Goal: Transaction & Acquisition: Purchase product/service

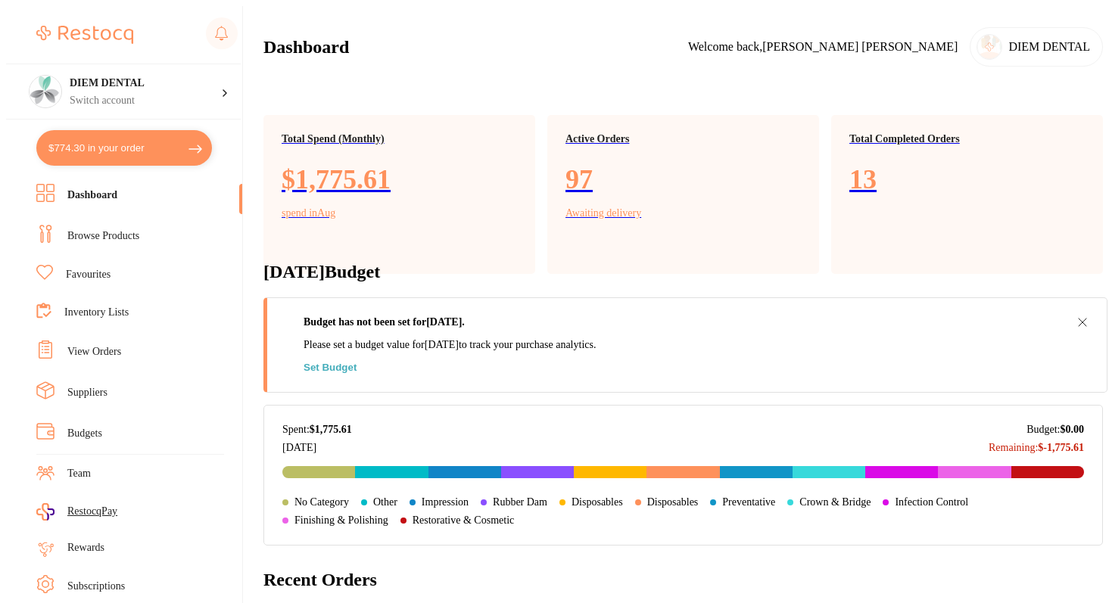
click at [94, 143] on button "$774.30 in your order" at bounding box center [124, 148] width 176 height 36
checkbox input "true"
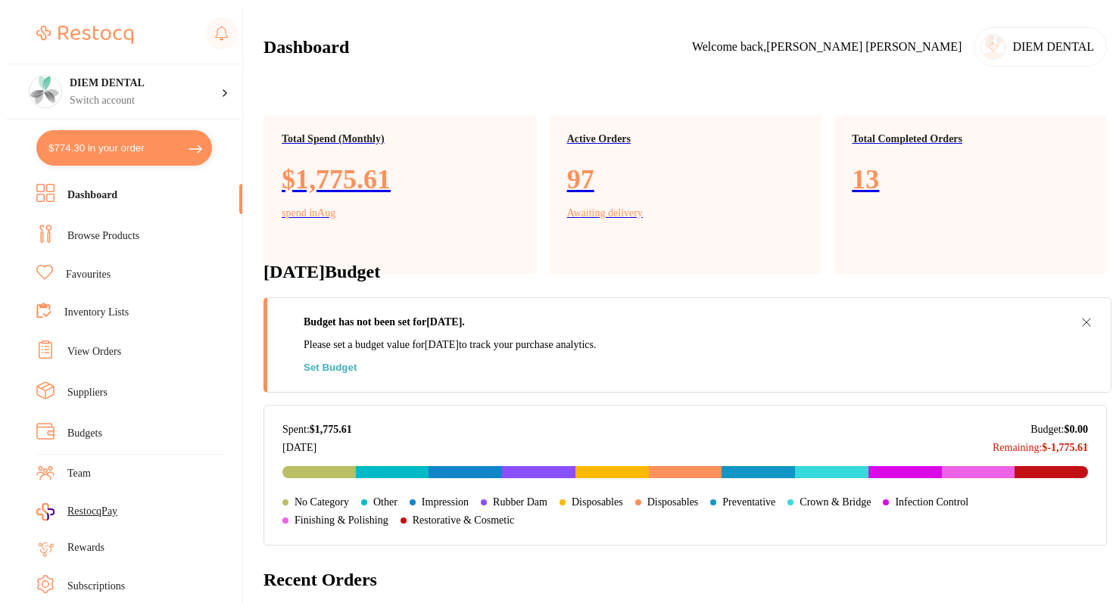
checkbox input "true"
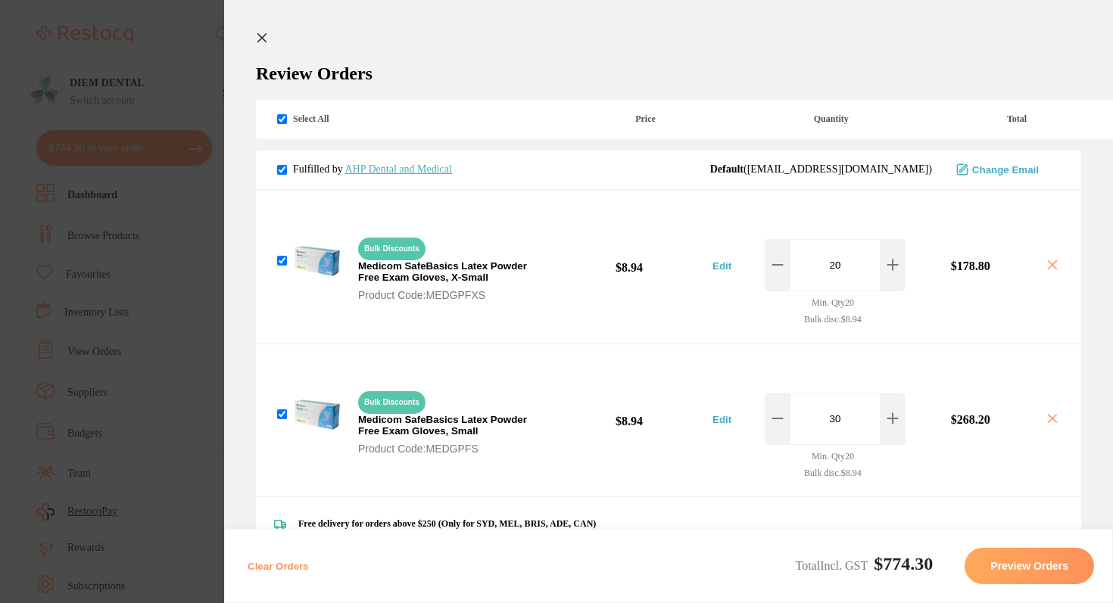
click at [256, 45] on button at bounding box center [265, 39] width 18 height 14
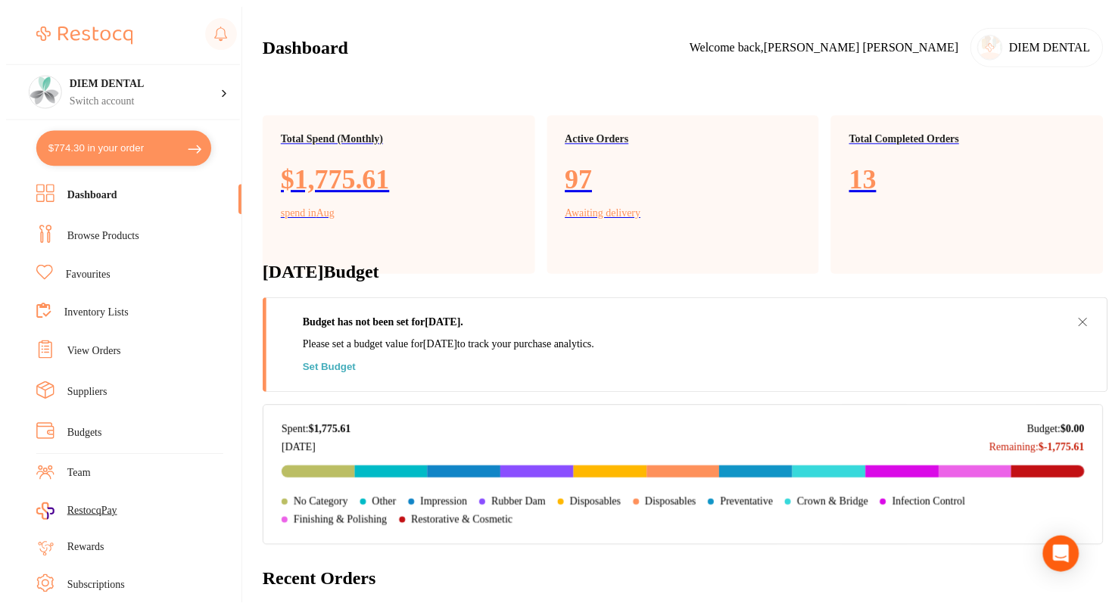
scroll to position [11, 0]
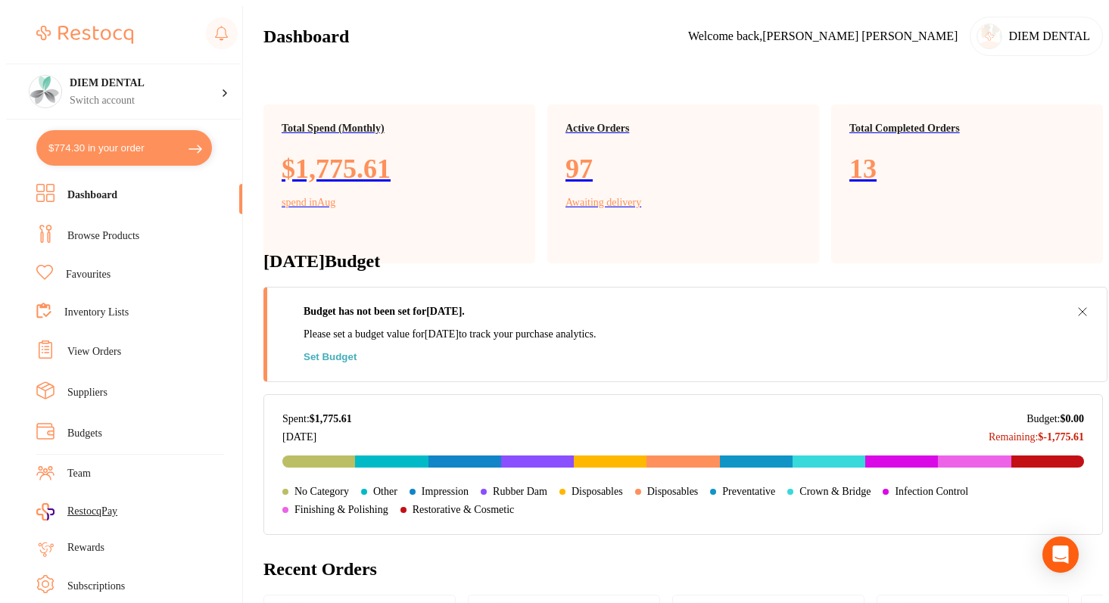
click at [96, 229] on link "Browse Products" at bounding box center [103, 236] width 72 height 15
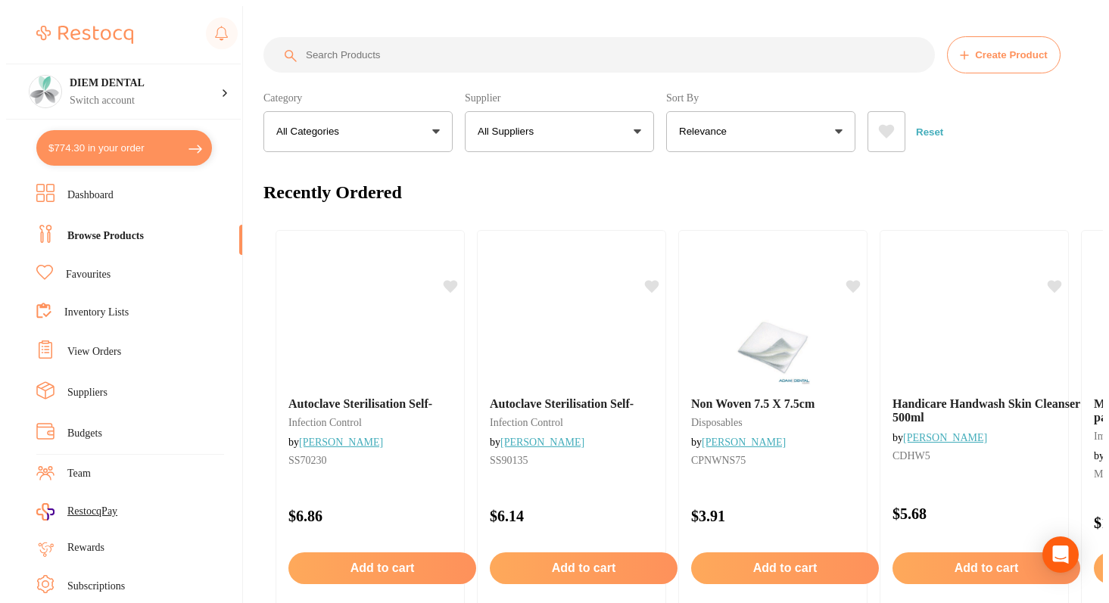
click at [379, 48] on input "search" at bounding box center [598, 55] width 671 height 36
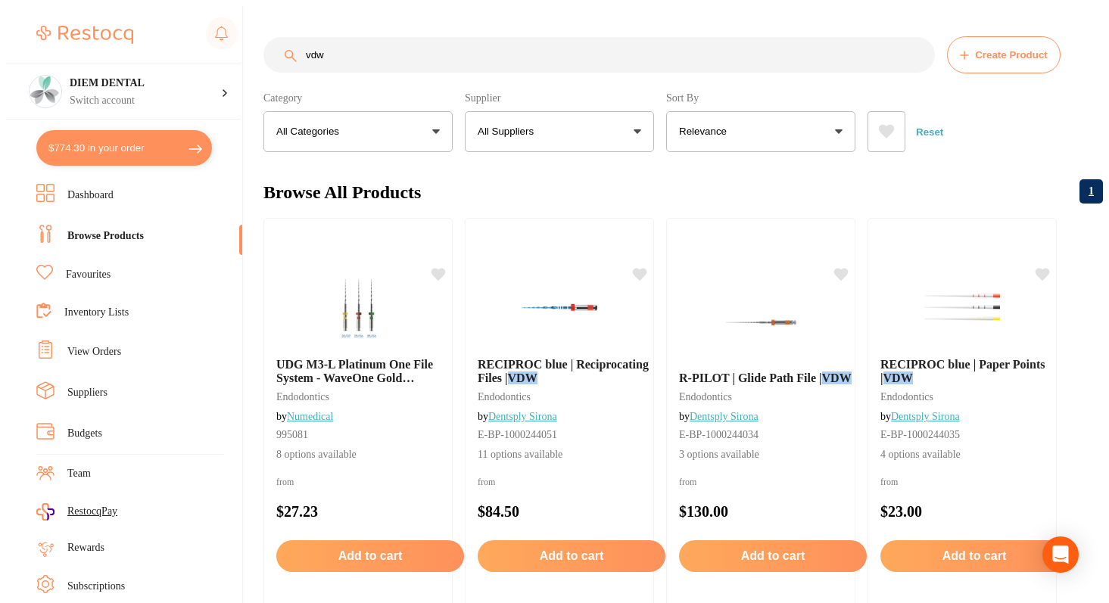
click at [383, 48] on input "vdw" at bounding box center [598, 55] width 671 height 36
type input "vdw mtwo"
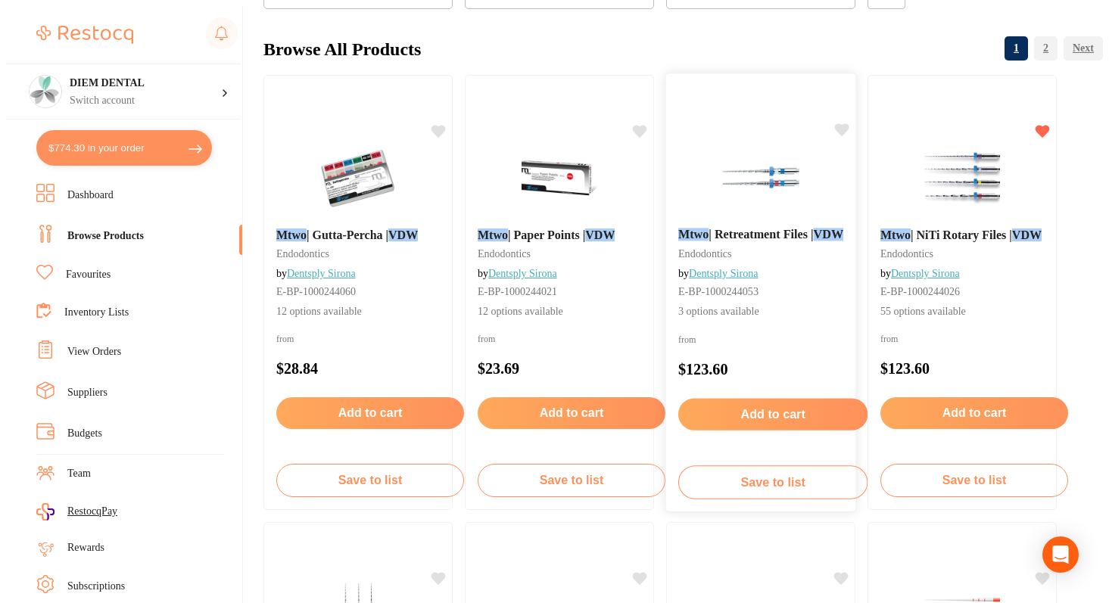
scroll to position [152, 0]
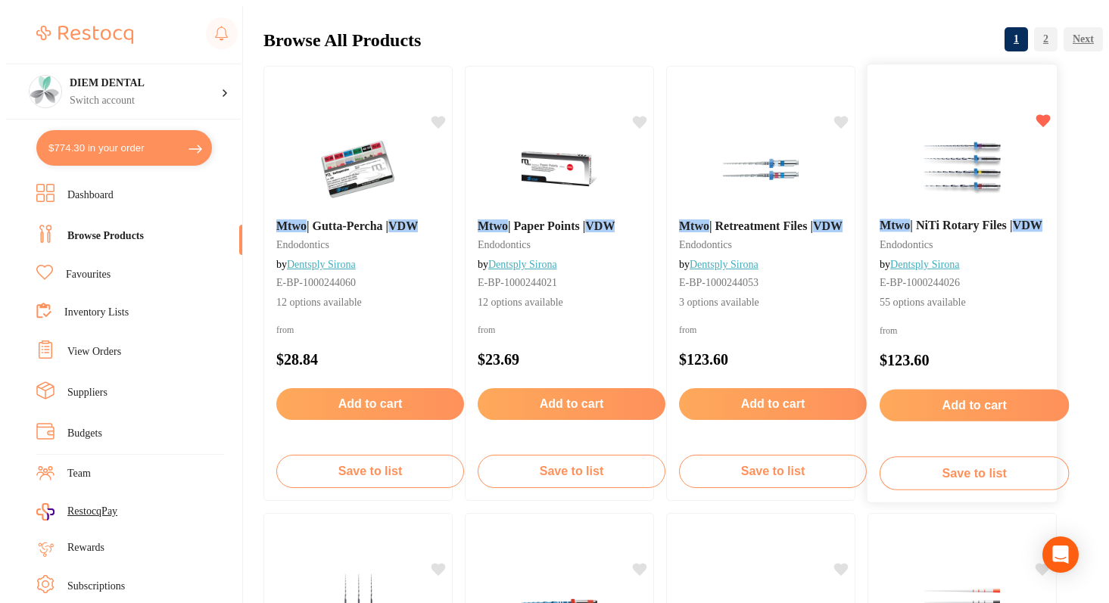
click at [943, 175] on img at bounding box center [961, 168] width 99 height 76
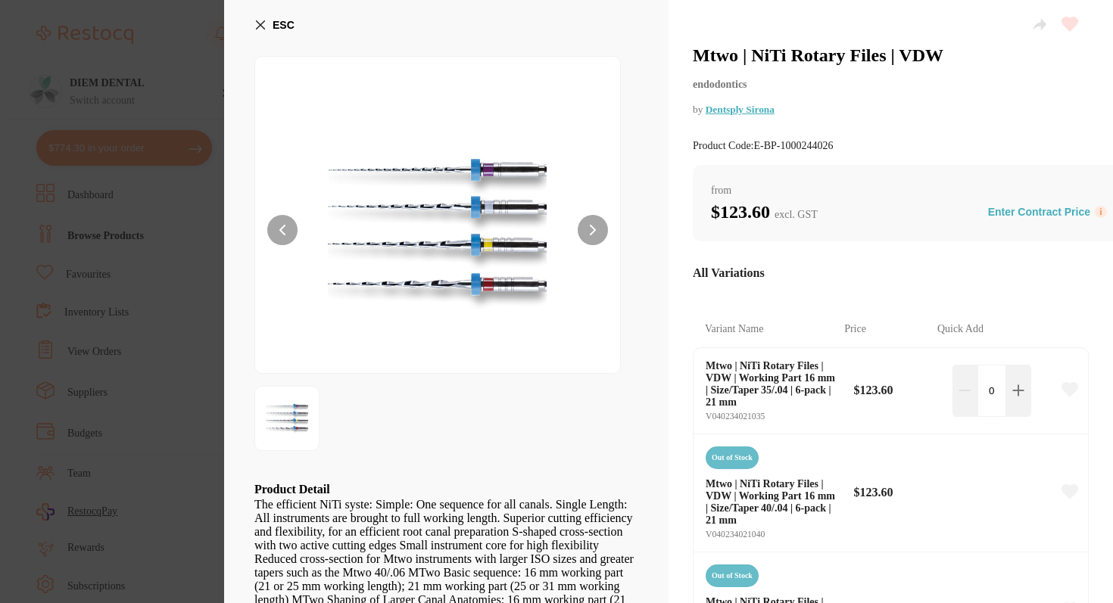
click at [257, 29] on icon at bounding box center [261, 25] width 8 height 8
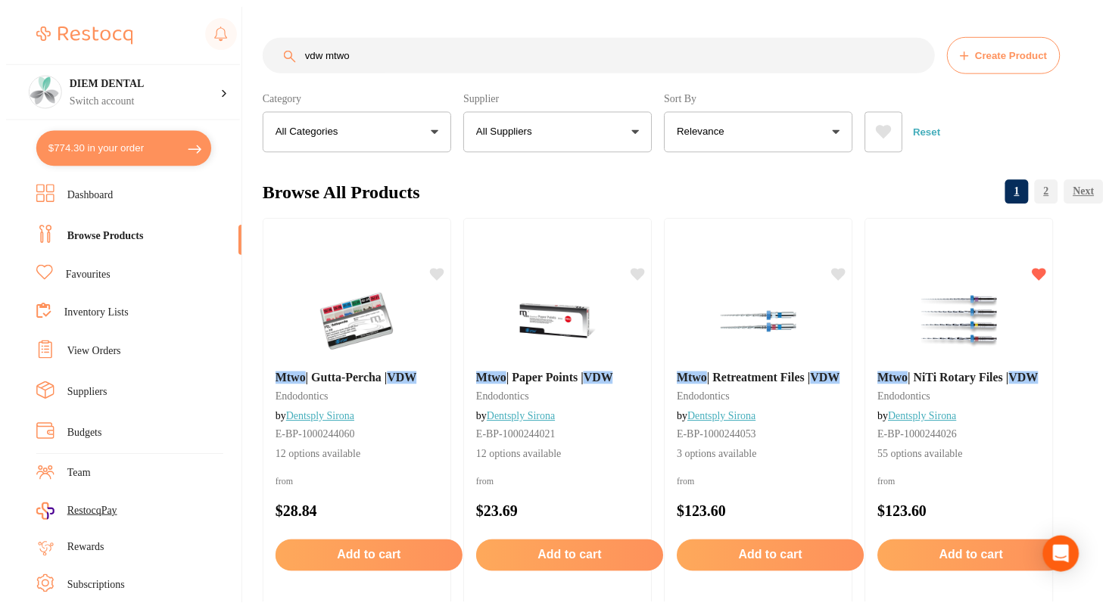
scroll to position [152, 0]
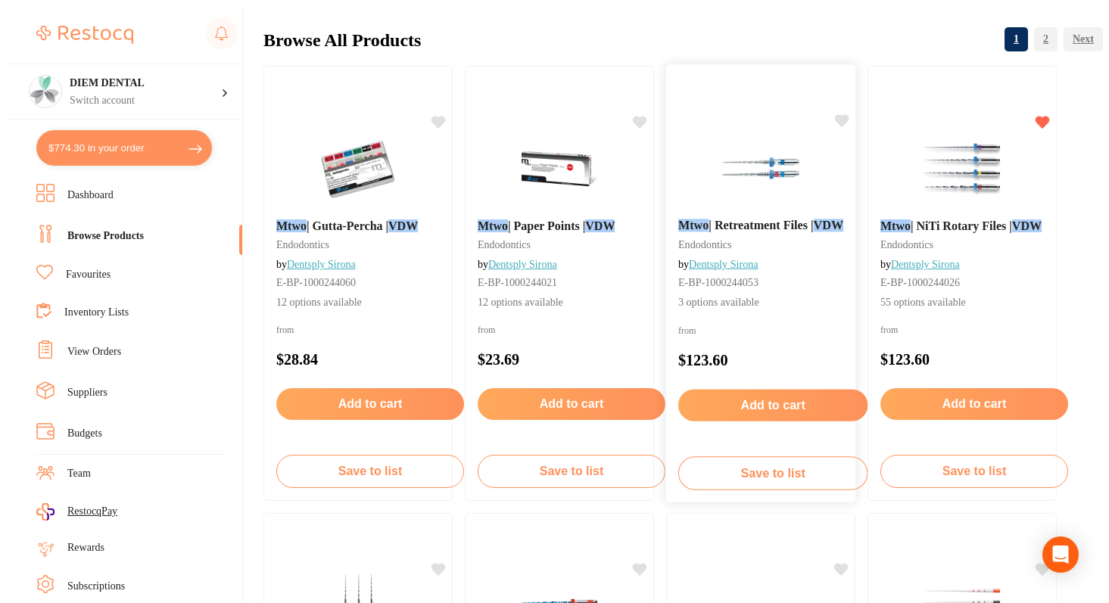
click at [711, 200] on img at bounding box center [760, 168] width 99 height 76
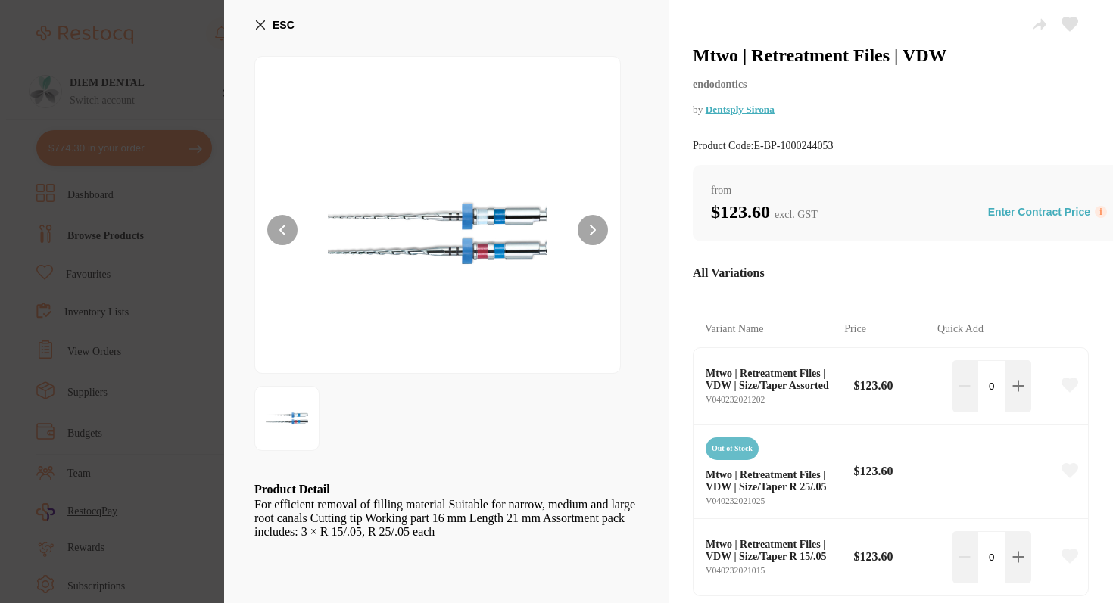
click at [261, 25] on icon at bounding box center [261, 25] width 8 height 8
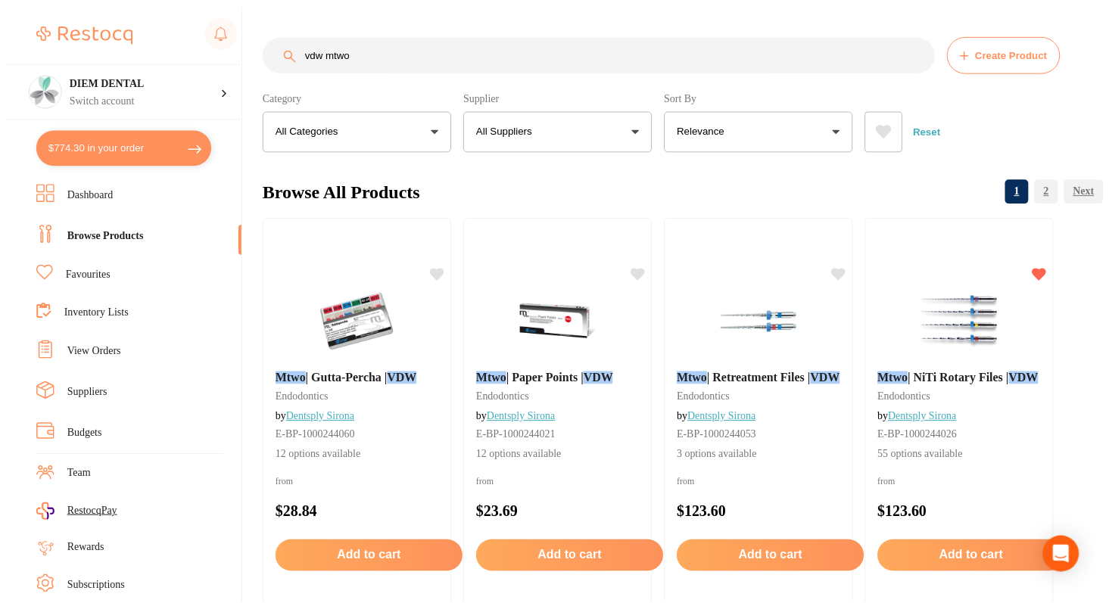
scroll to position [152, 0]
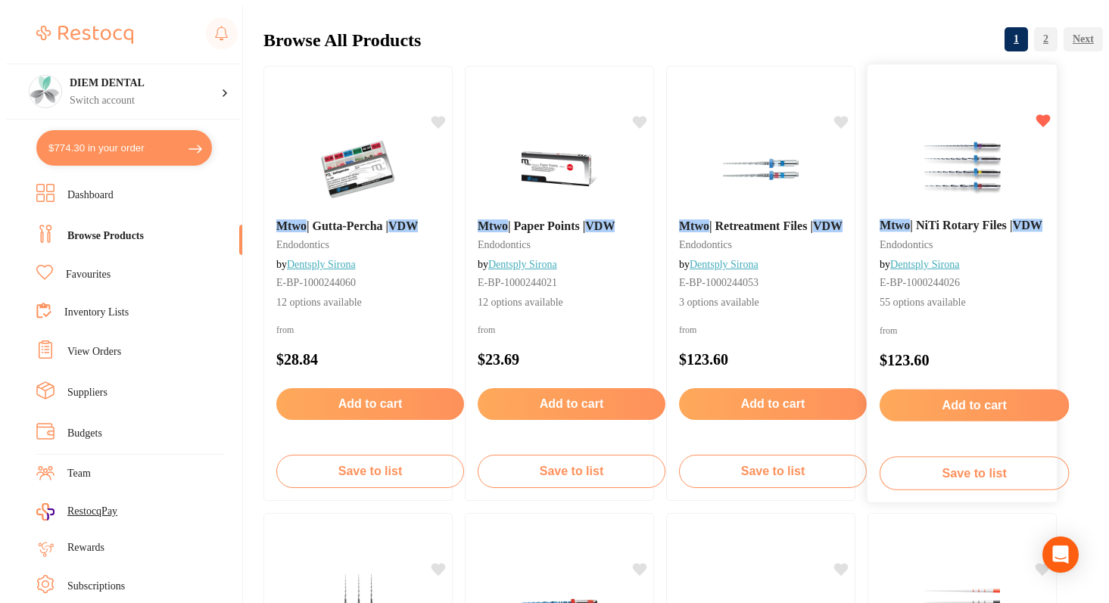
click at [964, 159] on img at bounding box center [961, 168] width 99 height 76
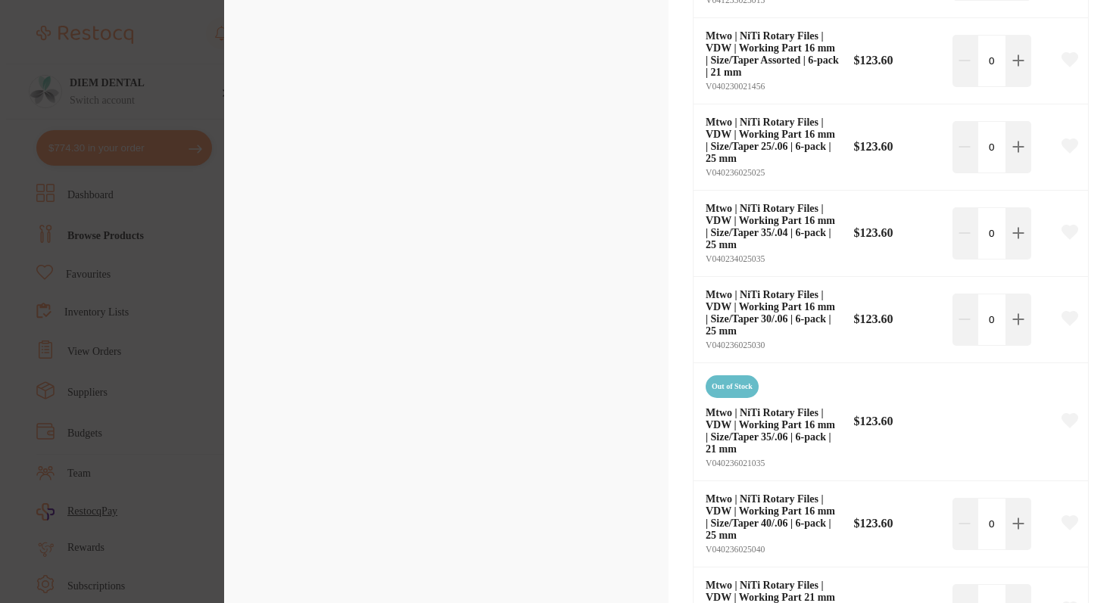
scroll to position [2862, 0]
type input "1"
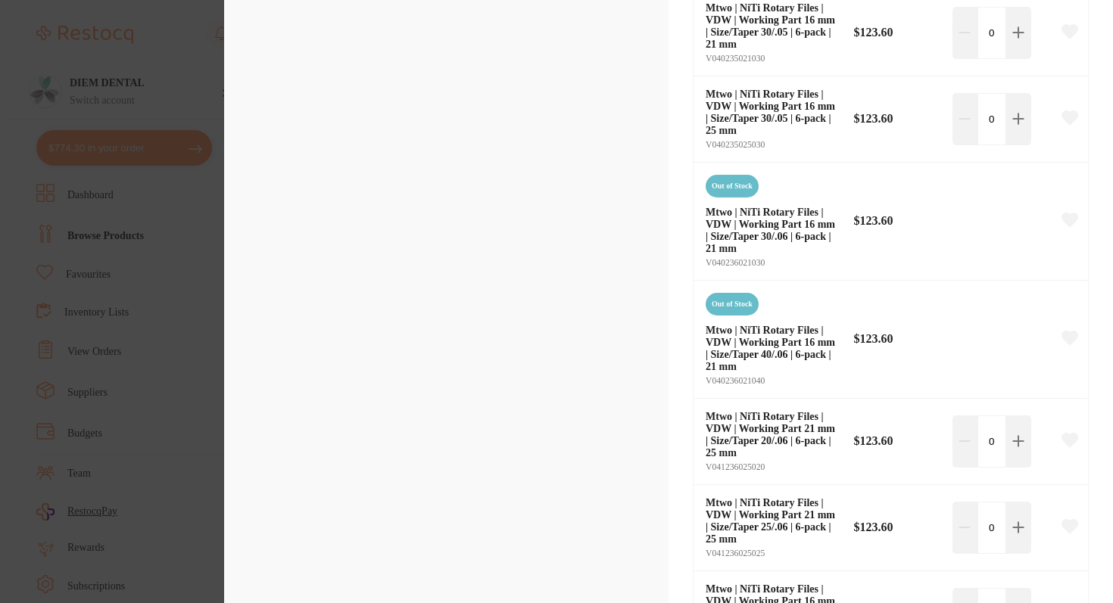
scroll to position [4454, 0]
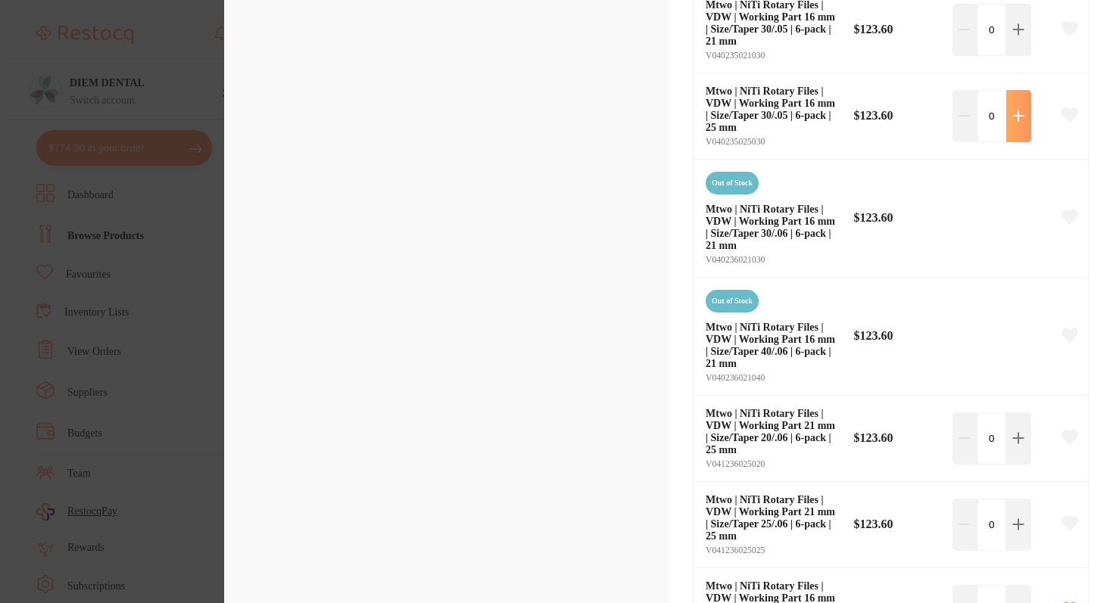
type input "1"
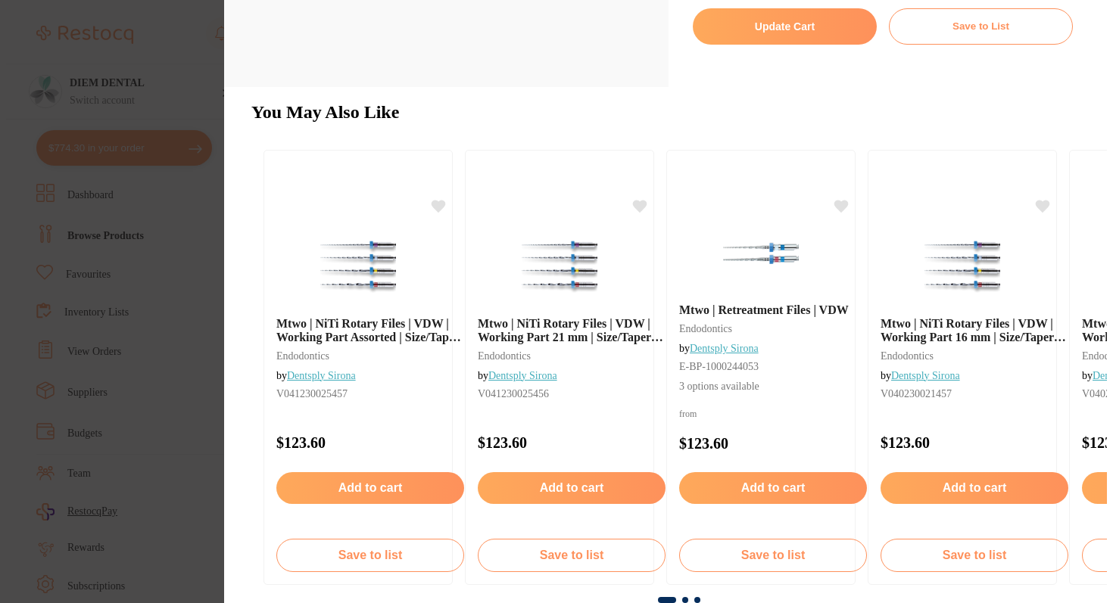
click at [781, 29] on button "Update Cart" at bounding box center [785, 26] width 184 height 36
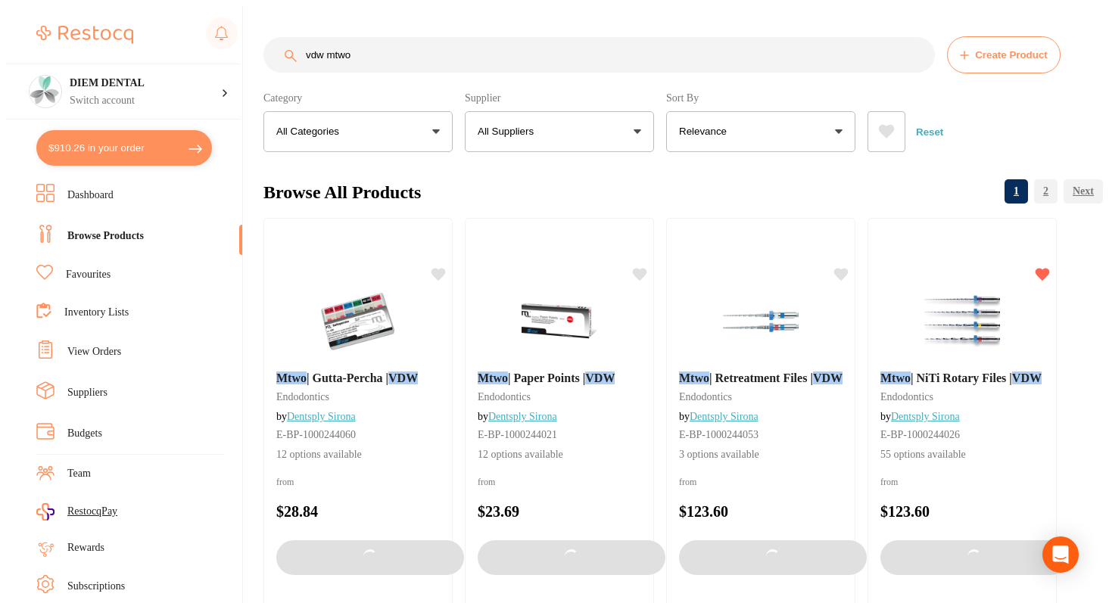
click at [103, 147] on button "$910.26 in your order" at bounding box center [124, 148] width 176 height 36
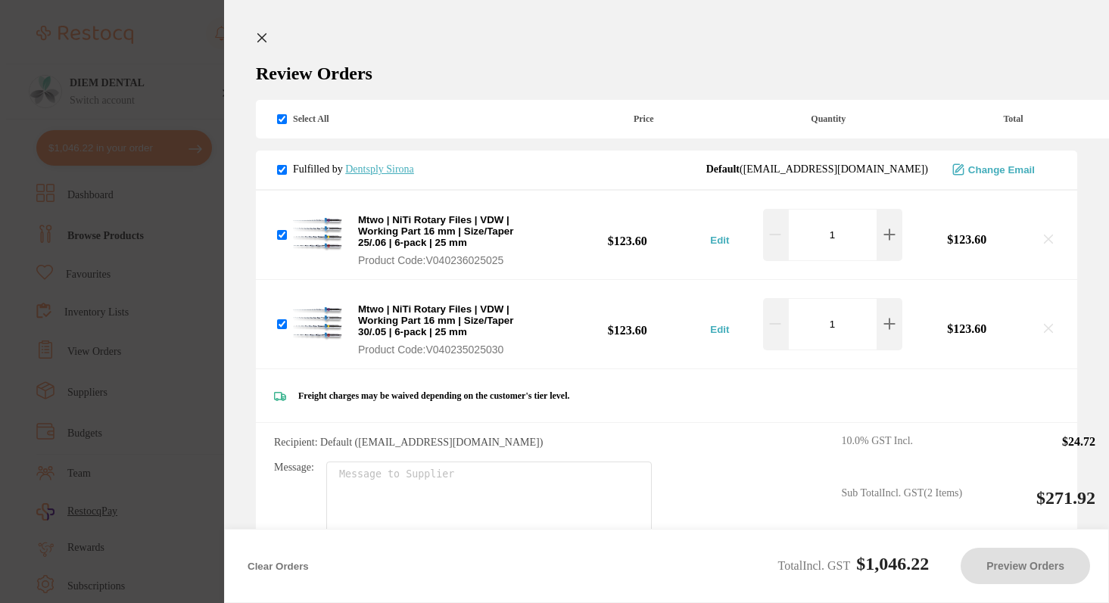
checkbox input "true"
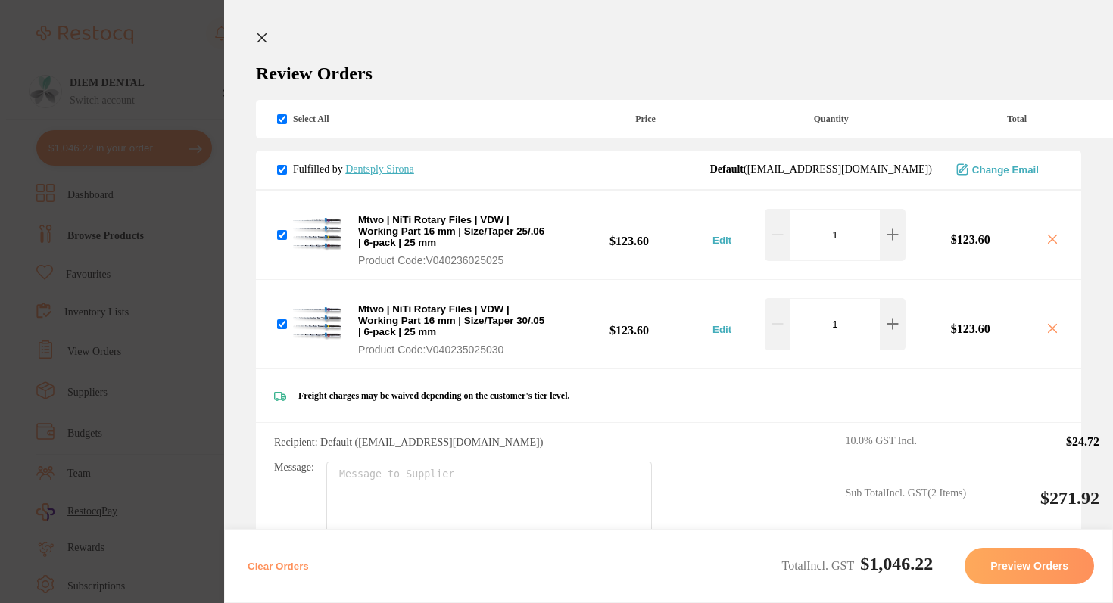
click at [278, 116] on input "checkbox" at bounding box center [282, 119] width 10 height 10
checkbox input "false"
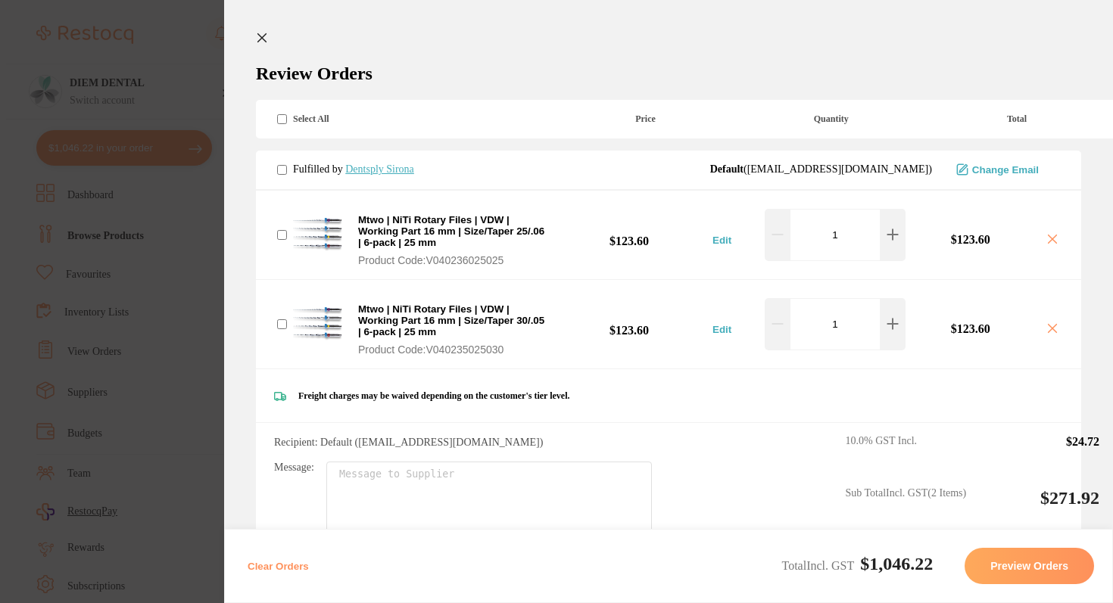
checkbox input "false"
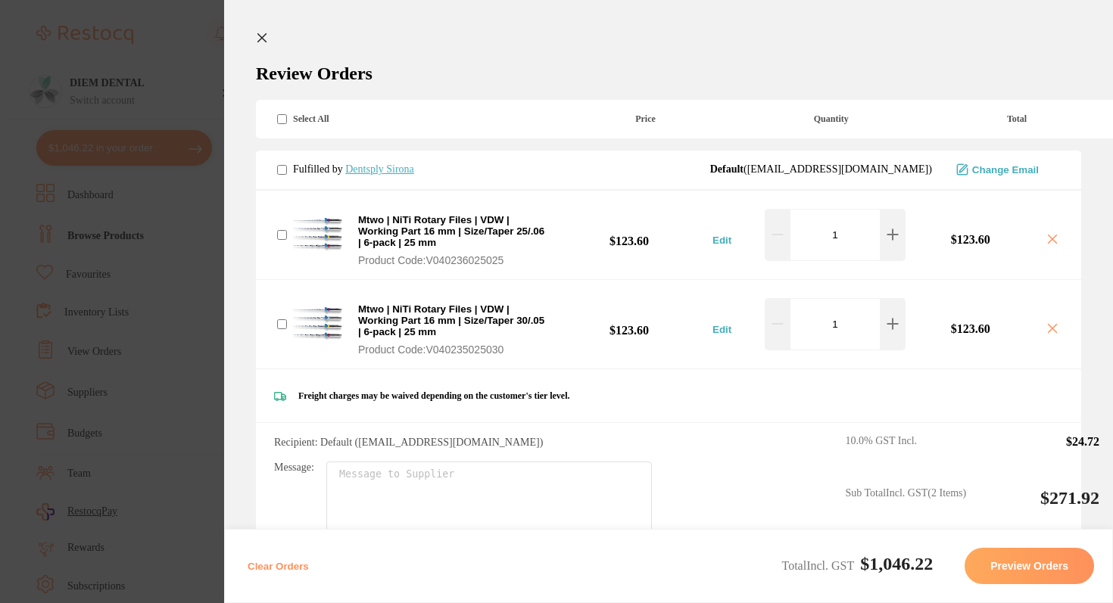
checkbox input "false"
click at [277, 165] on input "checkbox" at bounding box center [282, 170] width 10 height 10
checkbox input "true"
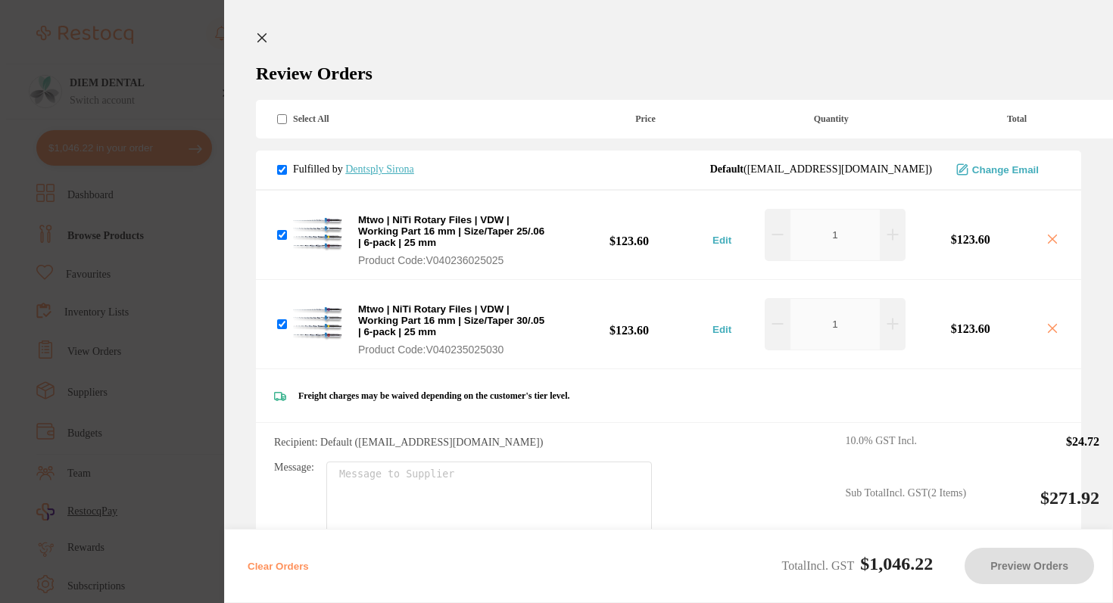
checkbox input "true"
click at [279, 165] on input "checkbox" at bounding box center [282, 170] width 10 height 10
checkbox input "false"
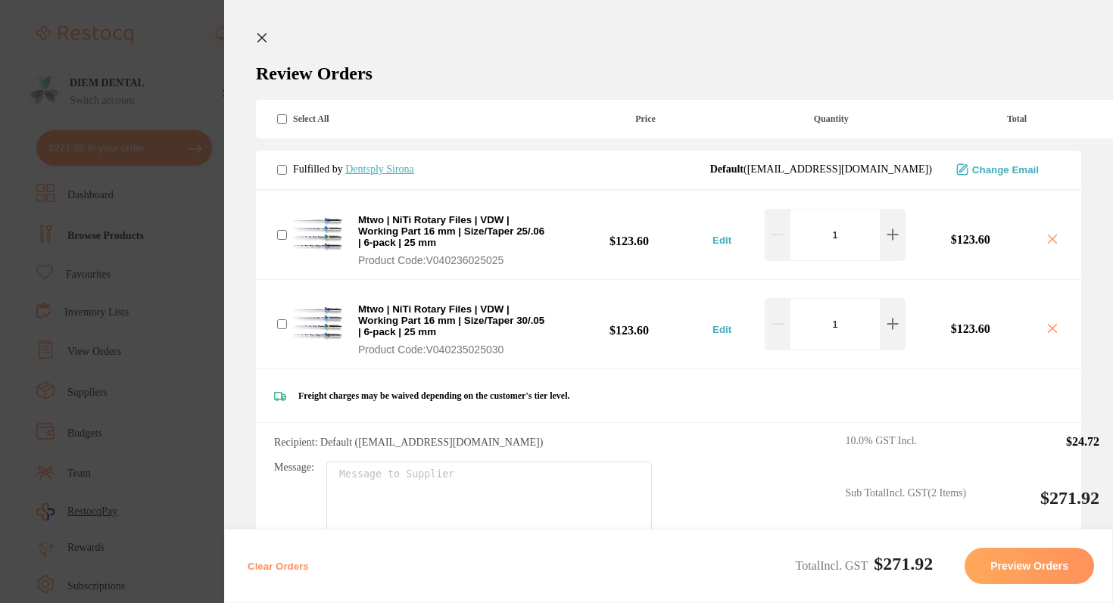
checkbox input "false"
click at [279, 165] on input "checkbox" at bounding box center [282, 170] width 10 height 10
checkbox input "true"
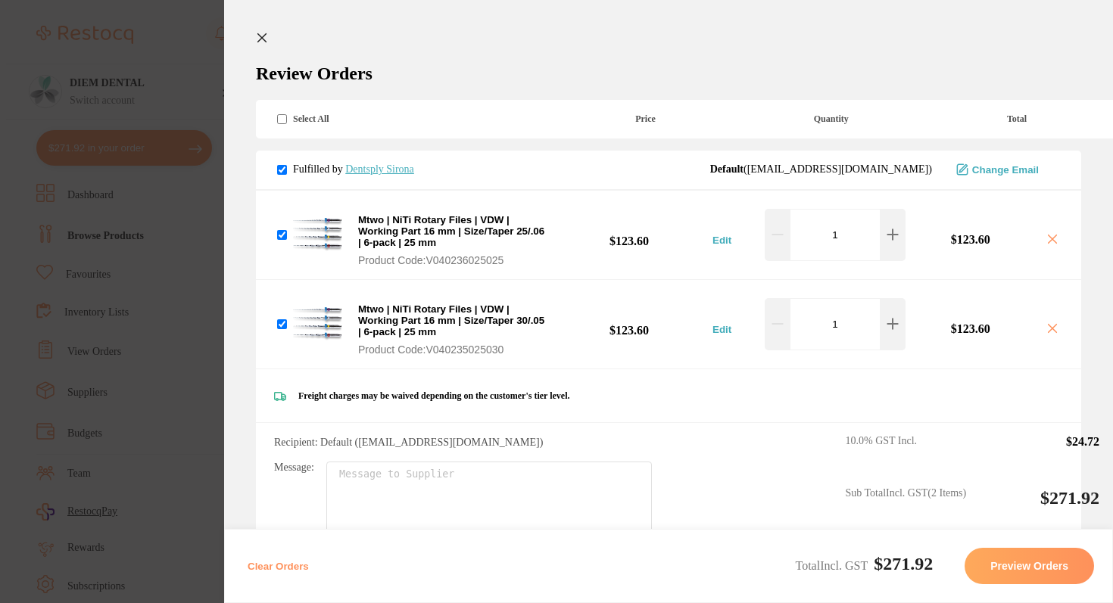
click at [279, 165] on input "checkbox" at bounding box center [282, 170] width 10 height 10
checkbox input "false"
click at [277, 165] on input "checkbox" at bounding box center [282, 170] width 10 height 10
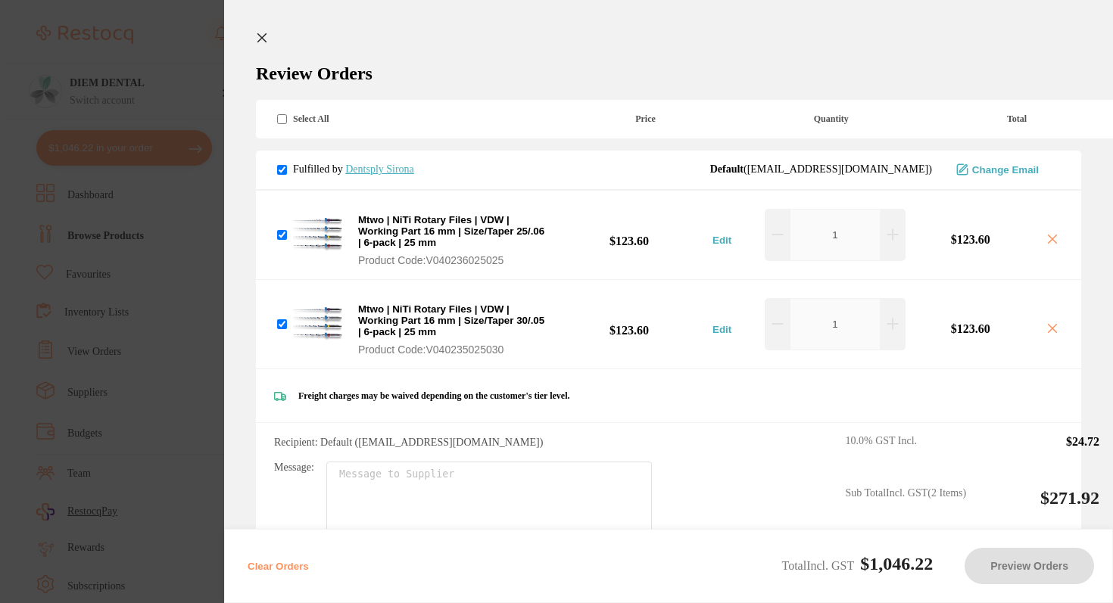
checkbox input "true"
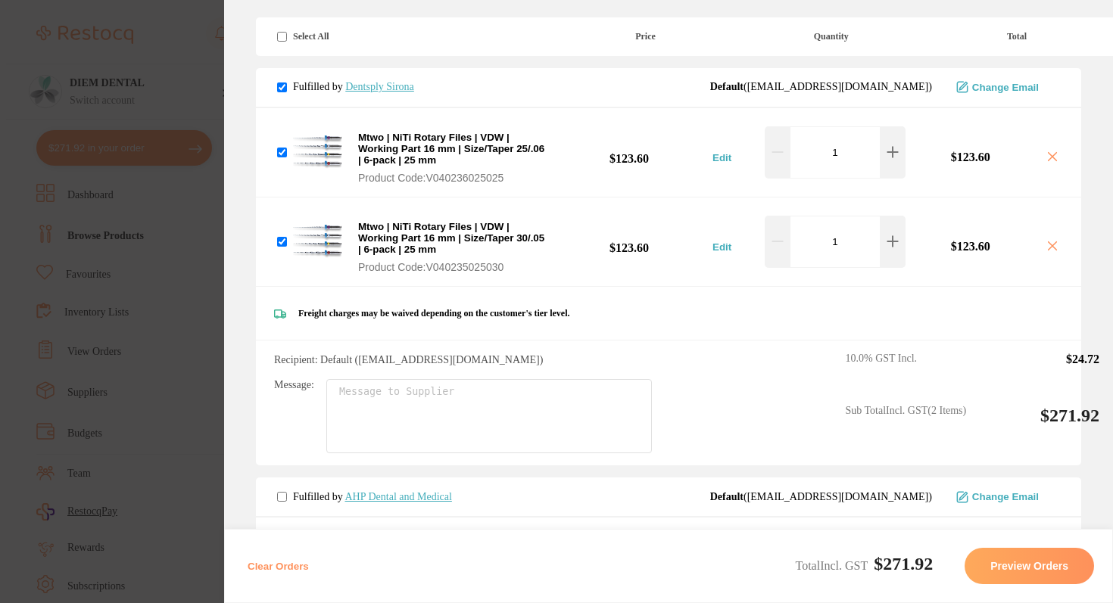
scroll to position [85, 0]
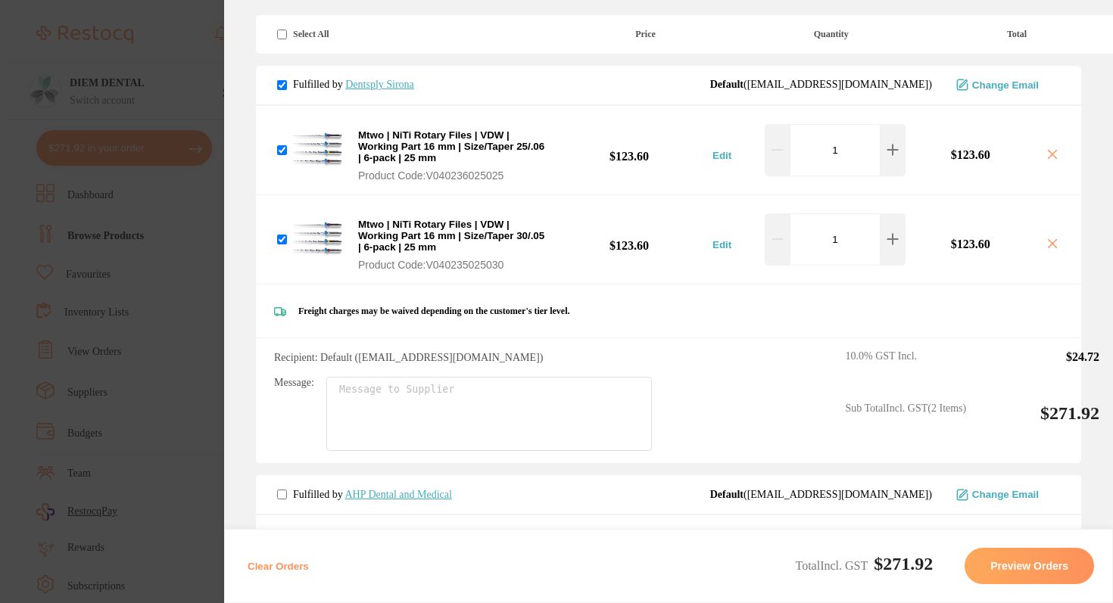
click at [1002, 562] on button "Preview Orders" at bounding box center [1028, 566] width 129 height 36
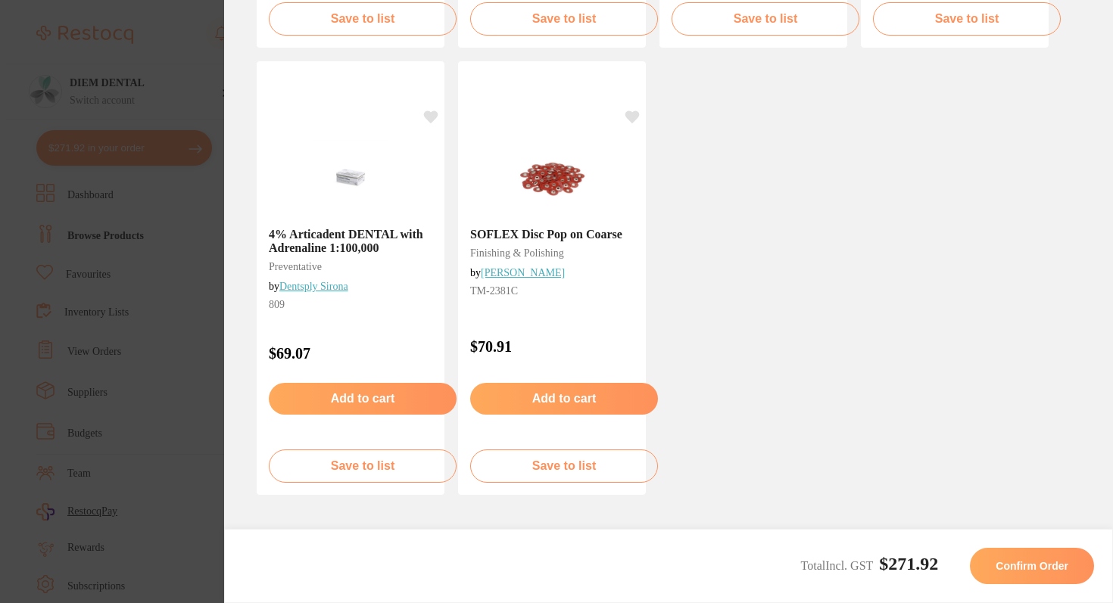
scroll to position [0, 0]
click at [1019, 574] on button "Confirm Order" at bounding box center [1032, 566] width 124 height 36
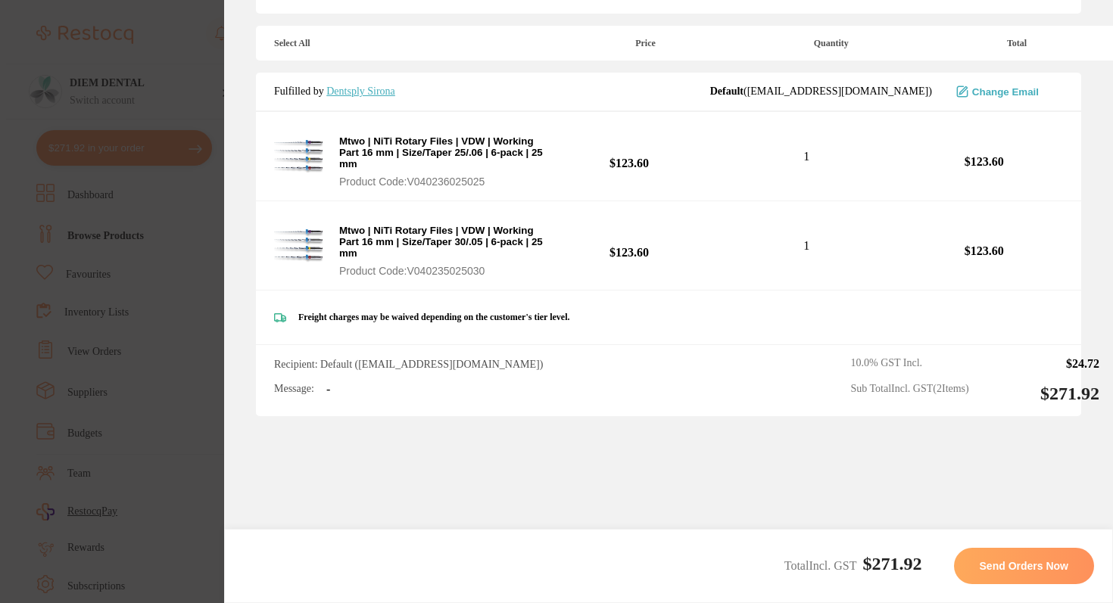
scroll to position [232, 0]
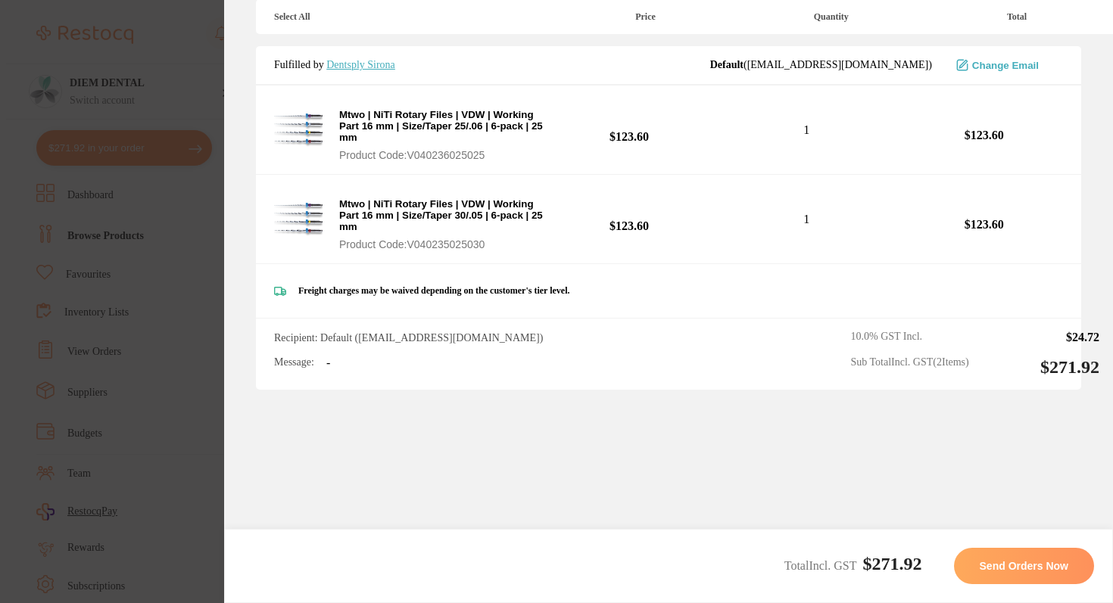
click at [986, 562] on span "Send Orders Now" at bounding box center [1024, 566] width 89 height 12
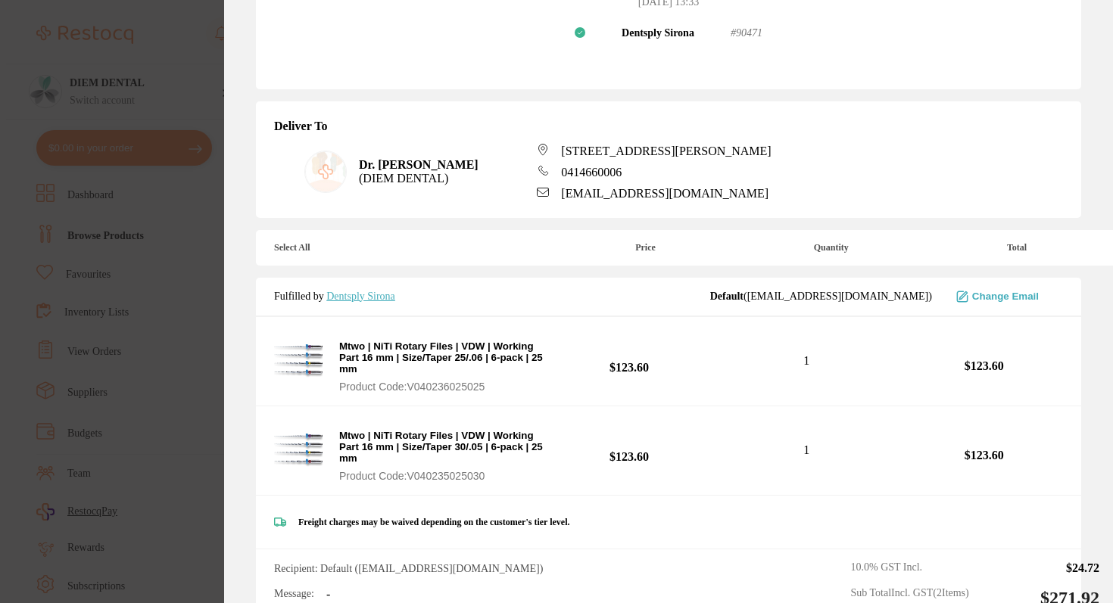
scroll to position [297, 0]
